Goal: Task Accomplishment & Management: Manage account settings

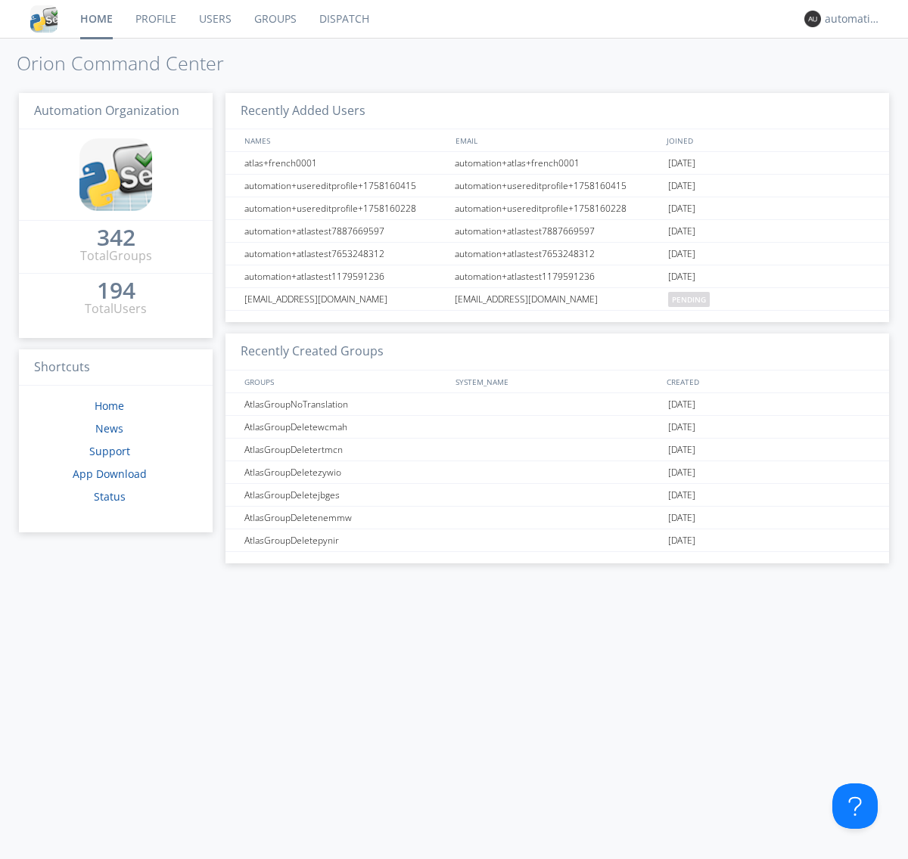
click at [343, 19] on link "Dispatch" at bounding box center [344, 19] width 73 height 38
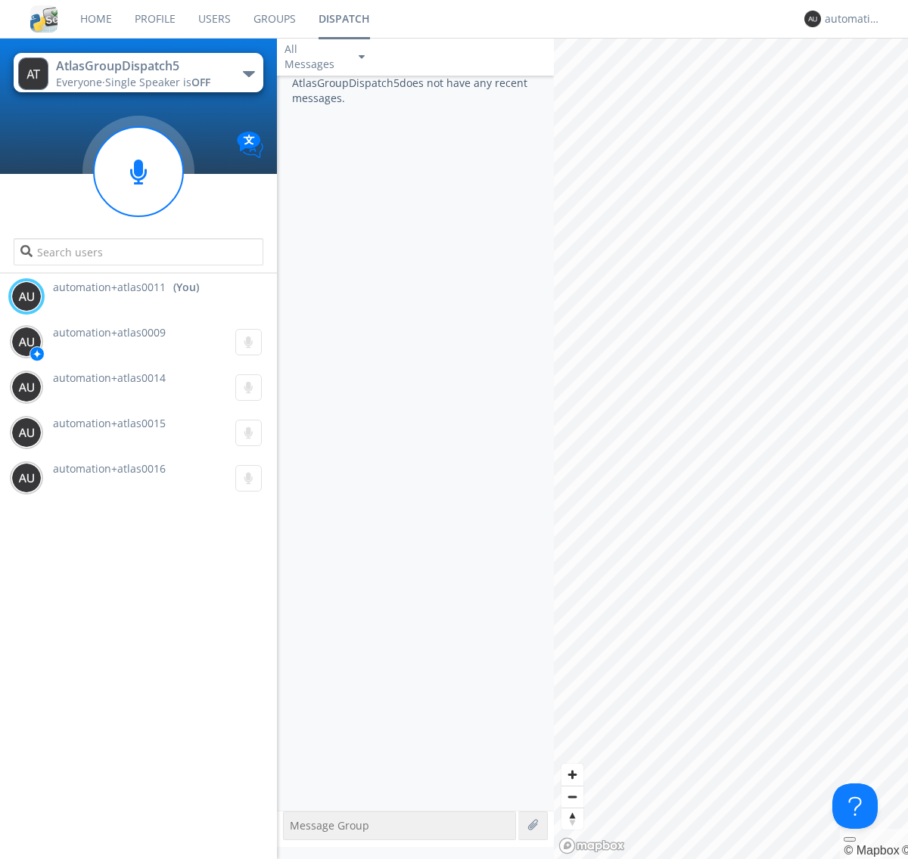
click at [248, 73] on div "button" at bounding box center [249, 74] width 12 height 6
click at [0, 0] on span "AtlasGroupDispatch6" at bounding box center [0, 0] width 0 height 0
click at [248, 73] on div "button" at bounding box center [249, 74] width 12 height 6
click at [0, 0] on span "AtlasGroupDispatch5" at bounding box center [0, 0] width 0 height 0
click at [849, 19] on div "automation+atlas0011" at bounding box center [853, 18] width 57 height 15
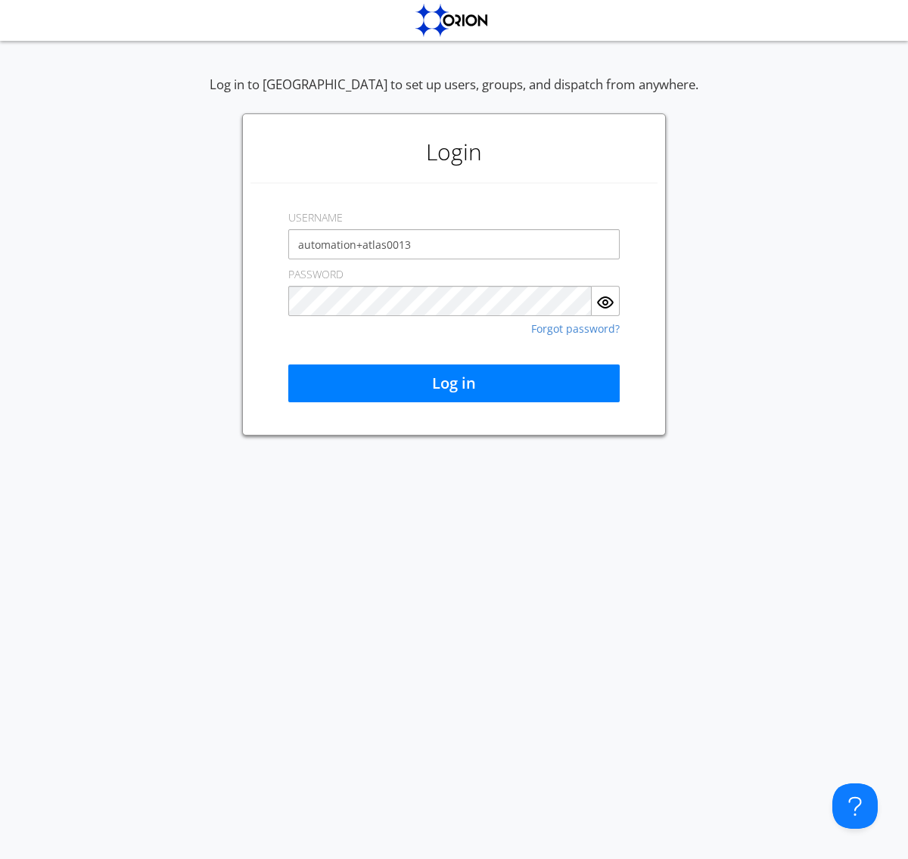
type input "automation+atlas0013"
click at [454, 384] on button "Log in" at bounding box center [453, 384] width 331 height 38
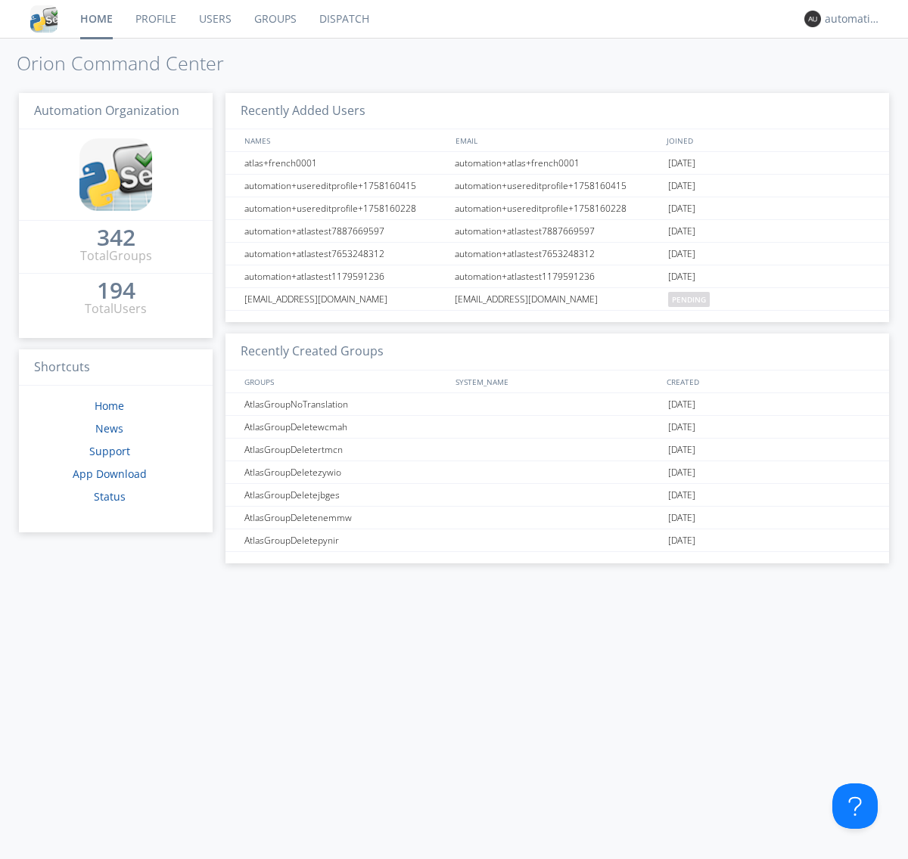
click at [343, 19] on link "Dispatch" at bounding box center [344, 19] width 73 height 38
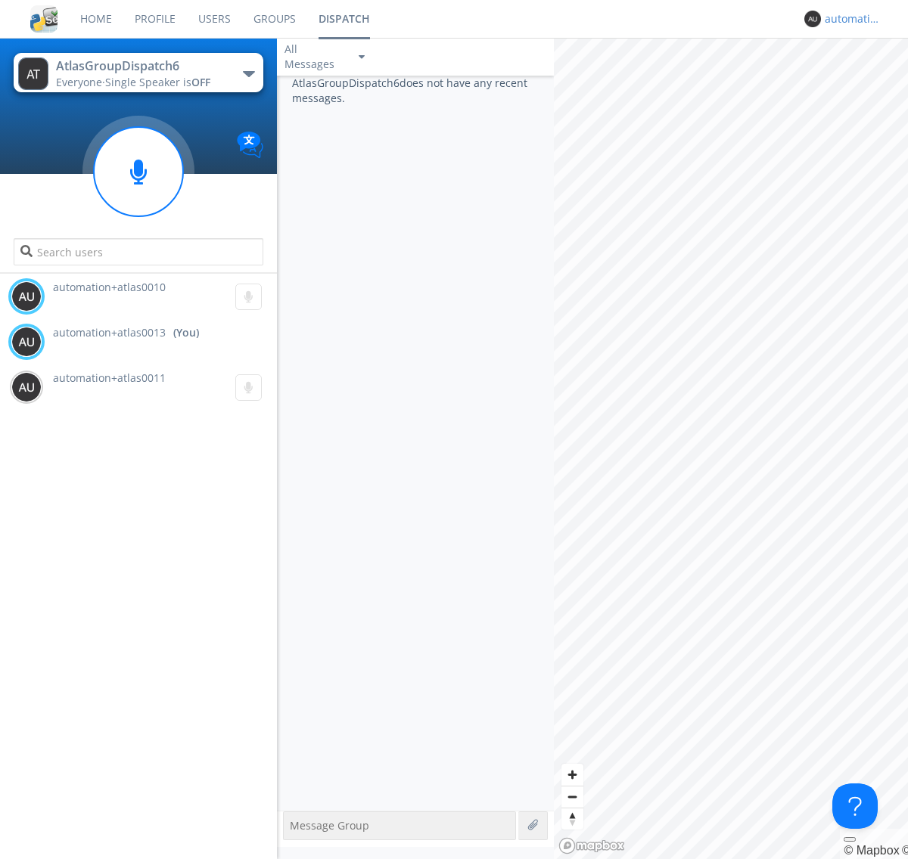
click at [849, 19] on div "automation+atlas0013" at bounding box center [853, 18] width 57 height 15
